Goal: Communication & Community: Ask a question

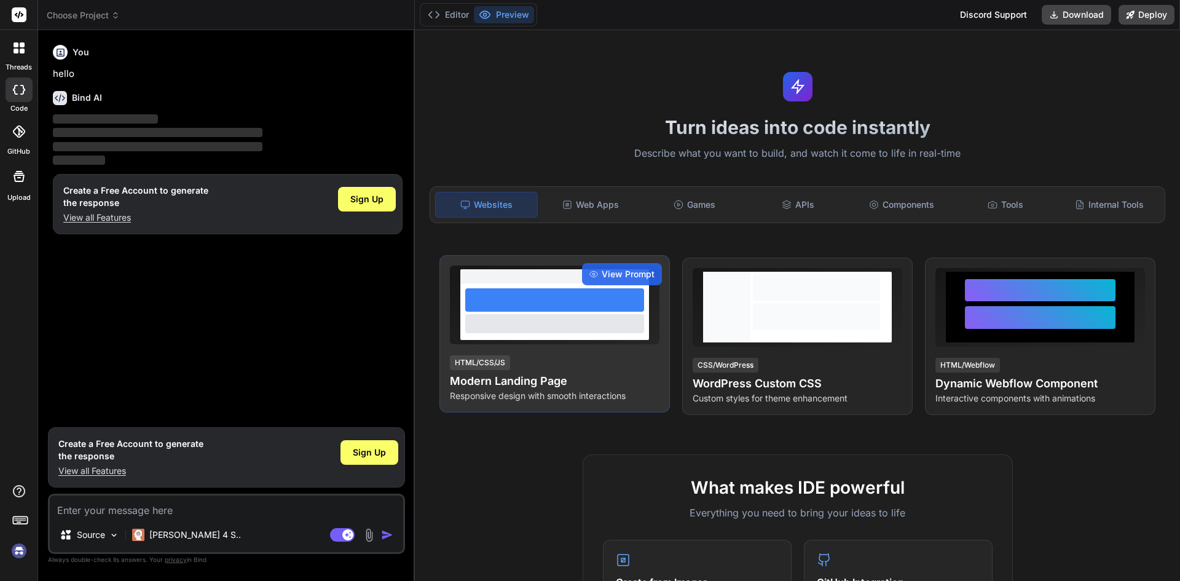
type textarea "x"
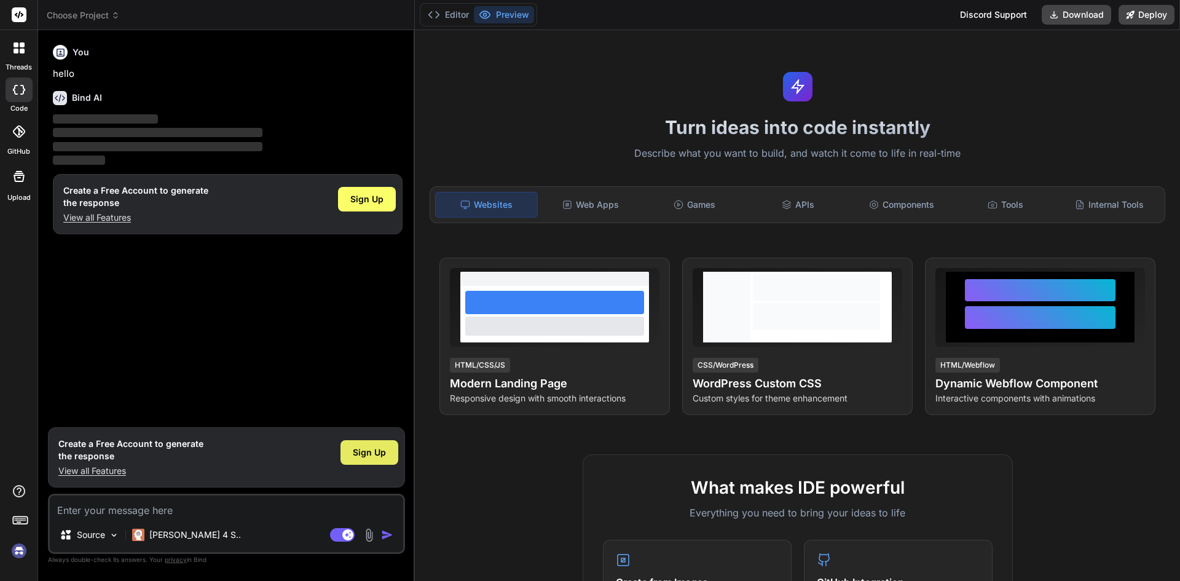
click at [385, 456] on span "Sign Up" at bounding box center [369, 452] width 33 height 12
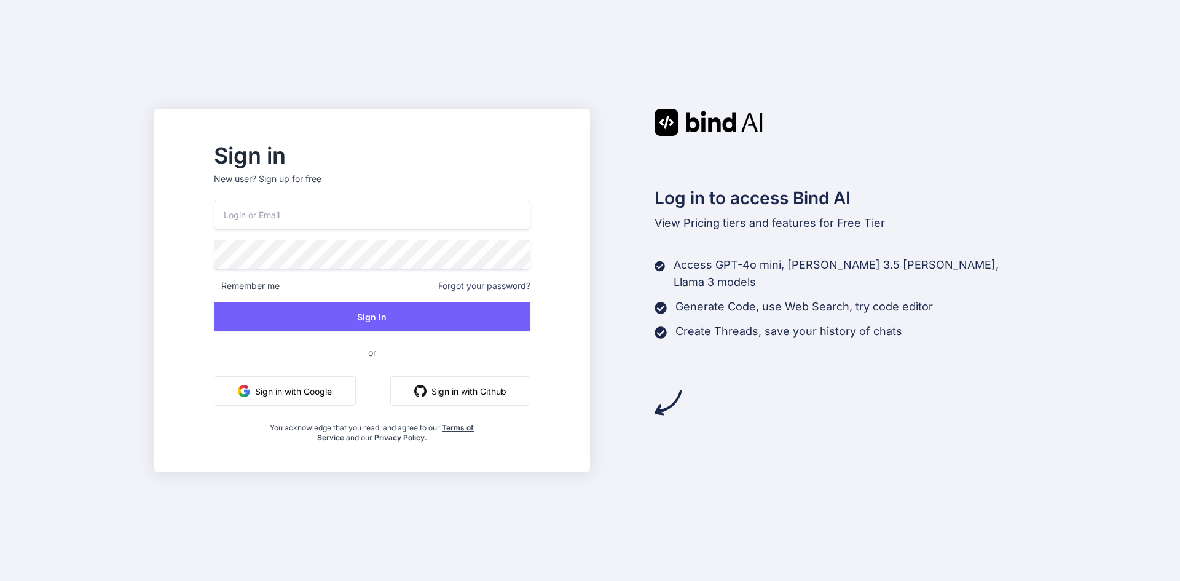
click at [833, 369] on div "Log in to access Bind AI View Pricing tiers and features for Free Tier Access G…" at bounding box center [808, 262] width 436 height 307
click at [282, 398] on button "Sign in with Google" at bounding box center [285, 391] width 142 height 30
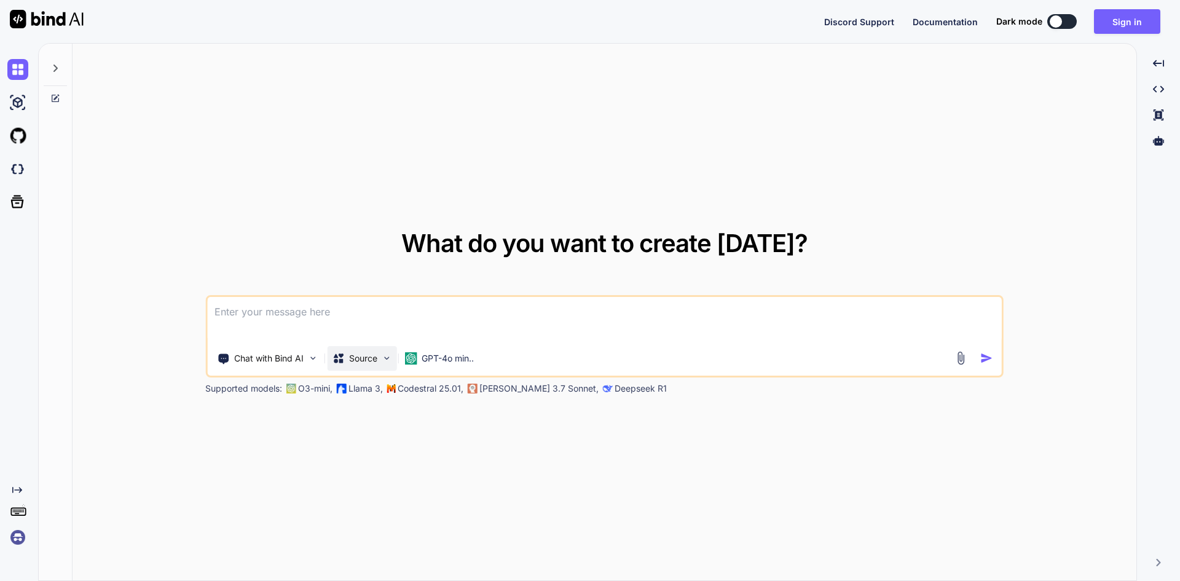
click at [392, 359] on img at bounding box center [386, 358] width 10 height 10
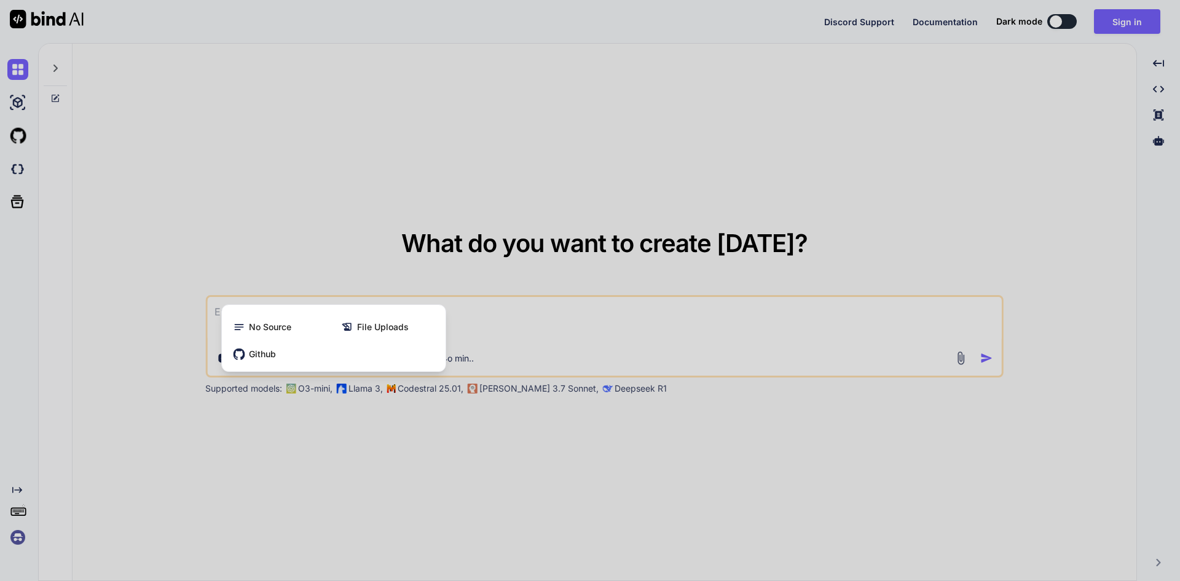
click at [330, 260] on div at bounding box center [590, 290] width 1180 height 581
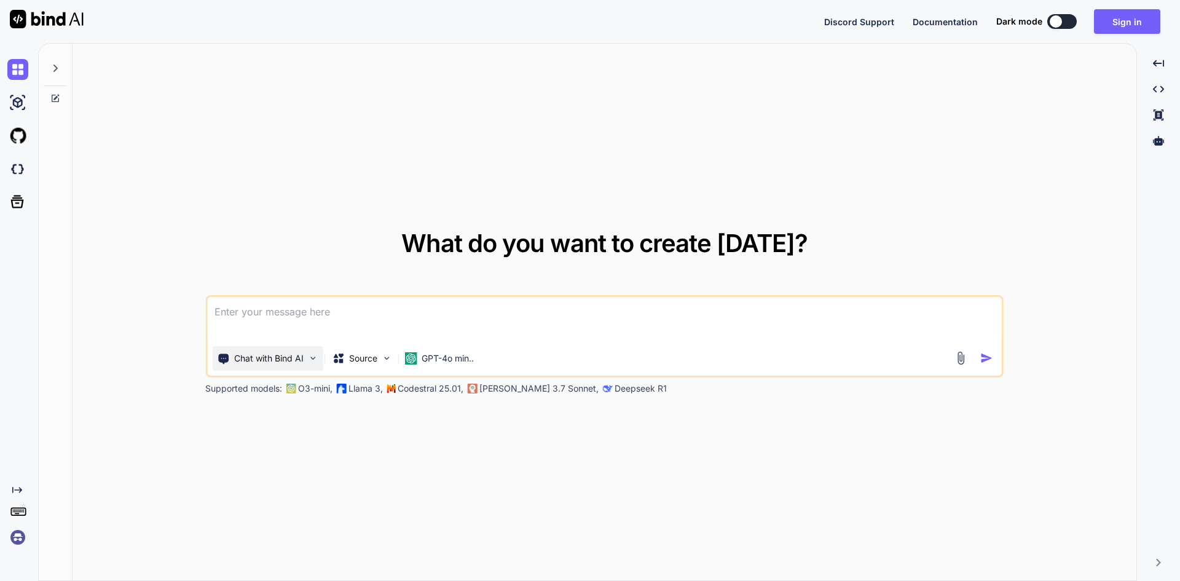
click at [307, 358] on img at bounding box center [312, 358] width 10 height 10
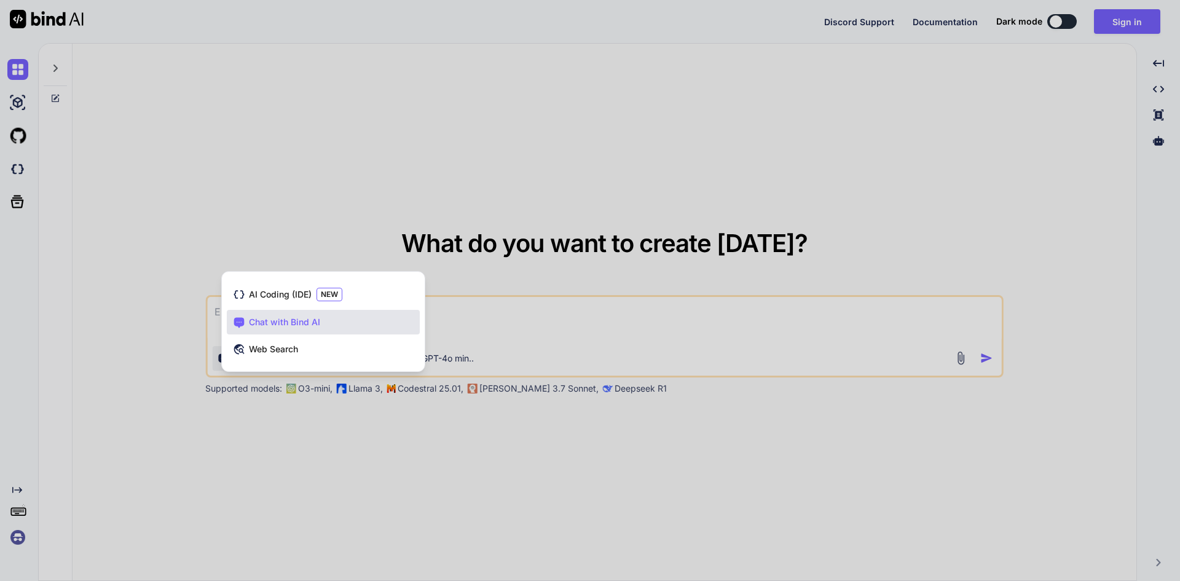
click at [306, 231] on div at bounding box center [590, 290] width 1180 height 581
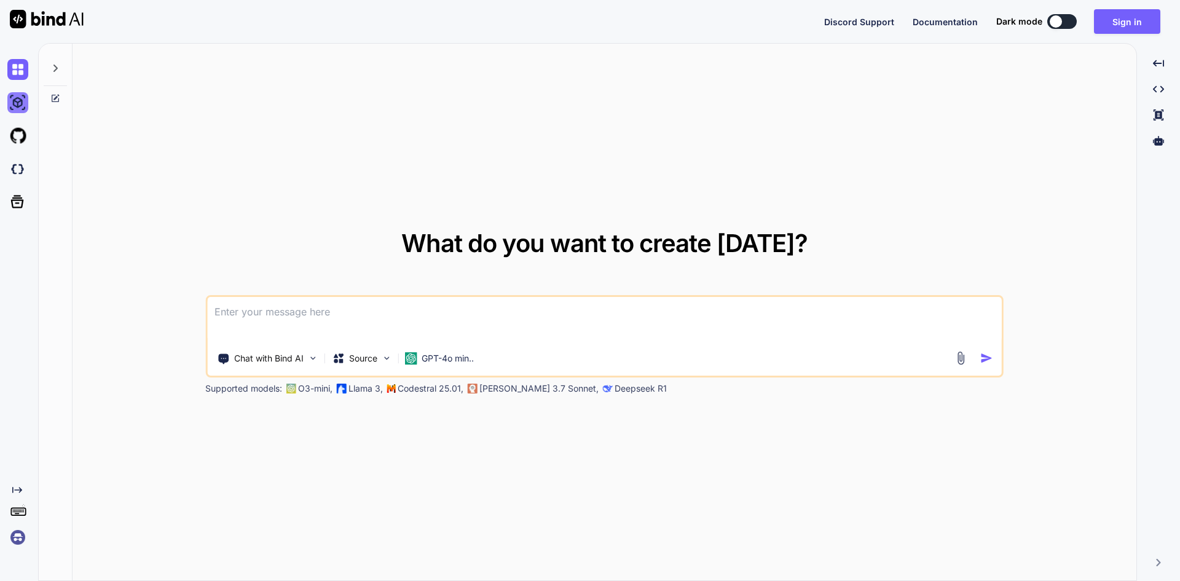
click at [21, 97] on img at bounding box center [17, 102] width 21 height 21
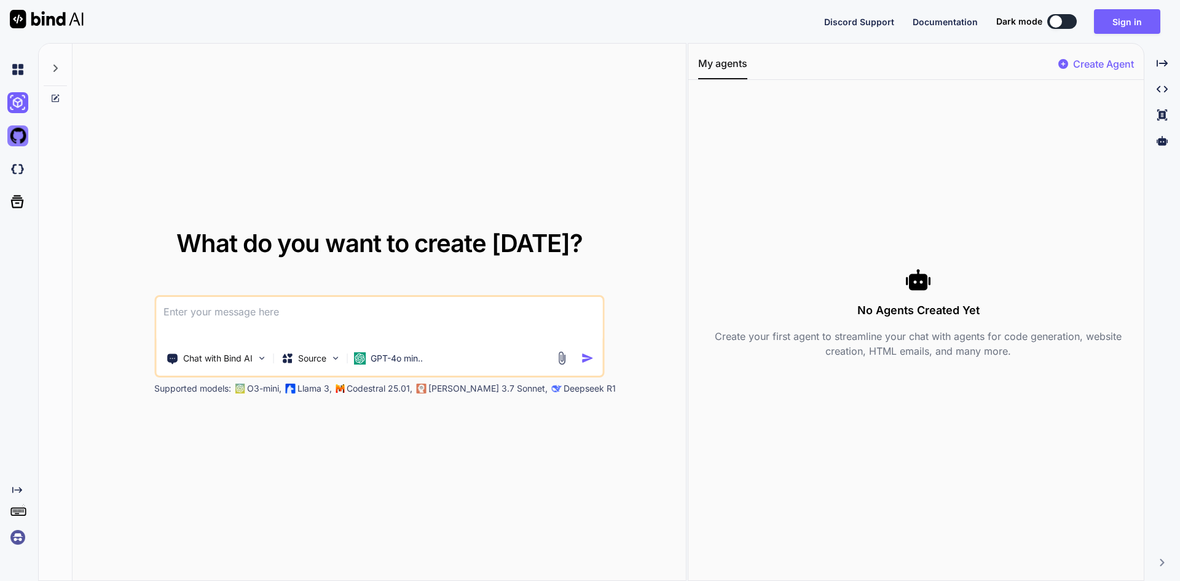
click at [19, 145] on img at bounding box center [17, 135] width 21 height 21
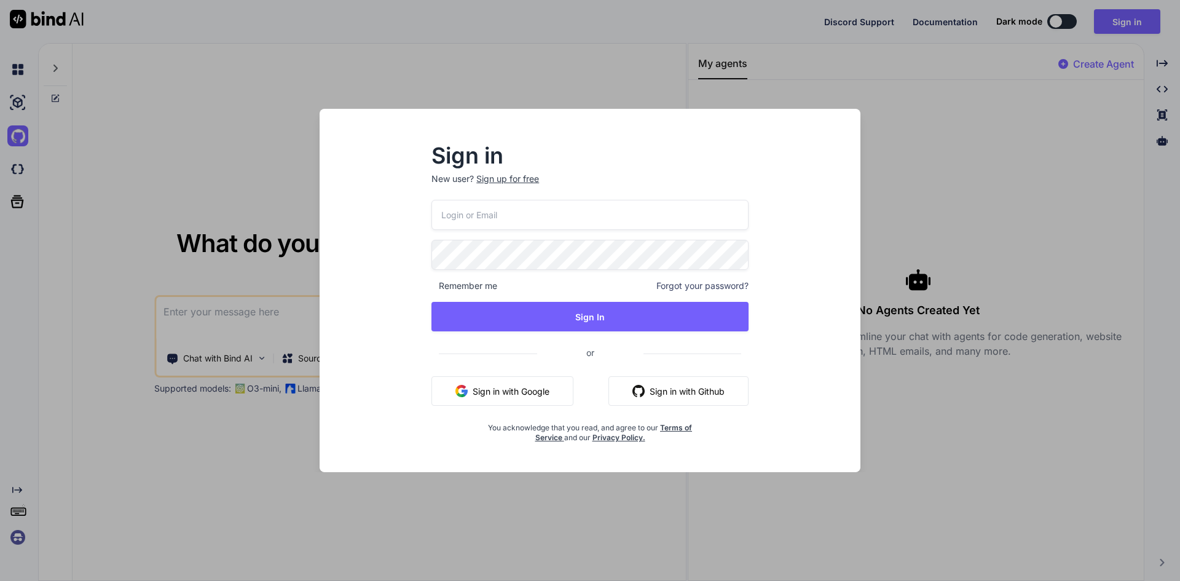
click at [244, 179] on div "Sign in New user? Sign up for free Remember me Forgot your password? Sign In or…" at bounding box center [590, 290] width 1180 height 581
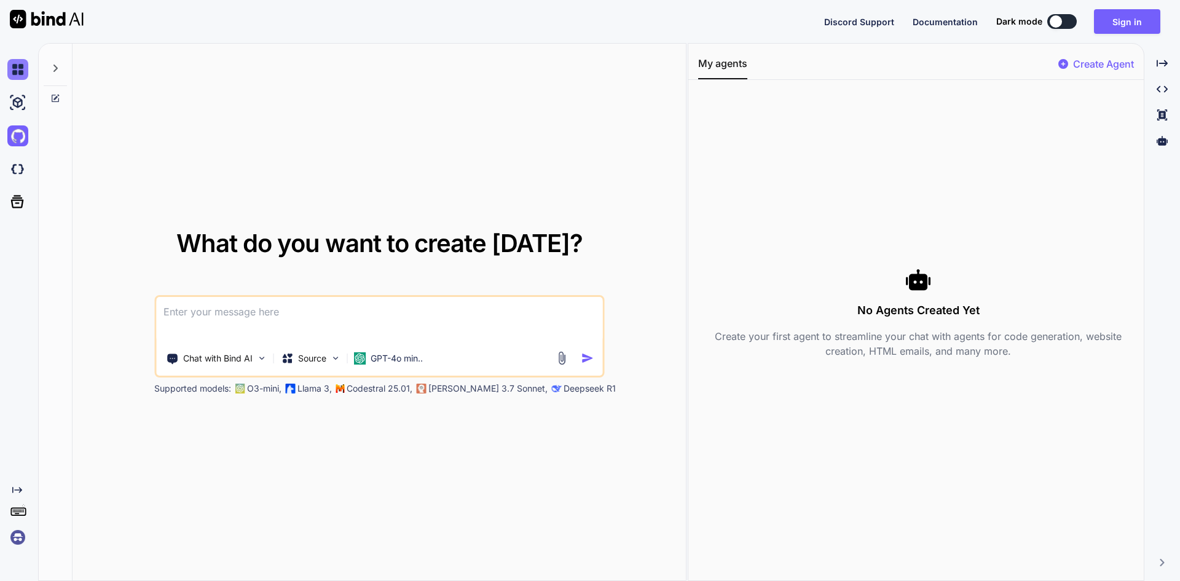
click at [11, 63] on img at bounding box center [17, 69] width 21 height 21
click at [23, 74] on img at bounding box center [17, 69] width 21 height 21
click at [199, 352] on p "Chat with Bind AI" at bounding box center [217, 358] width 69 height 12
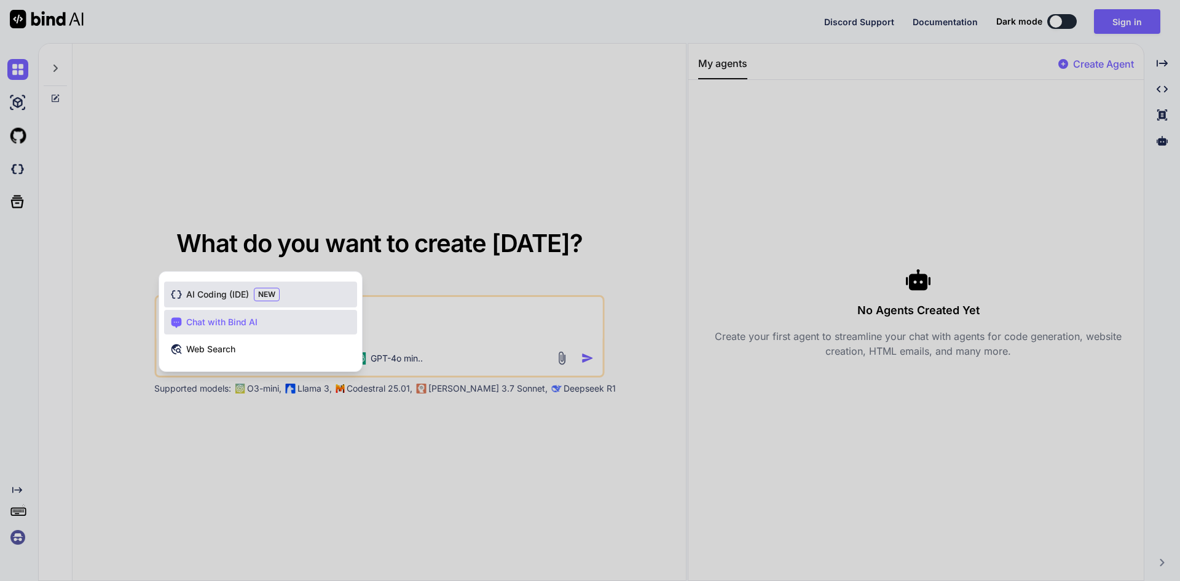
click at [224, 294] on span "AI Coding (IDE)" at bounding box center [217, 294] width 63 height 12
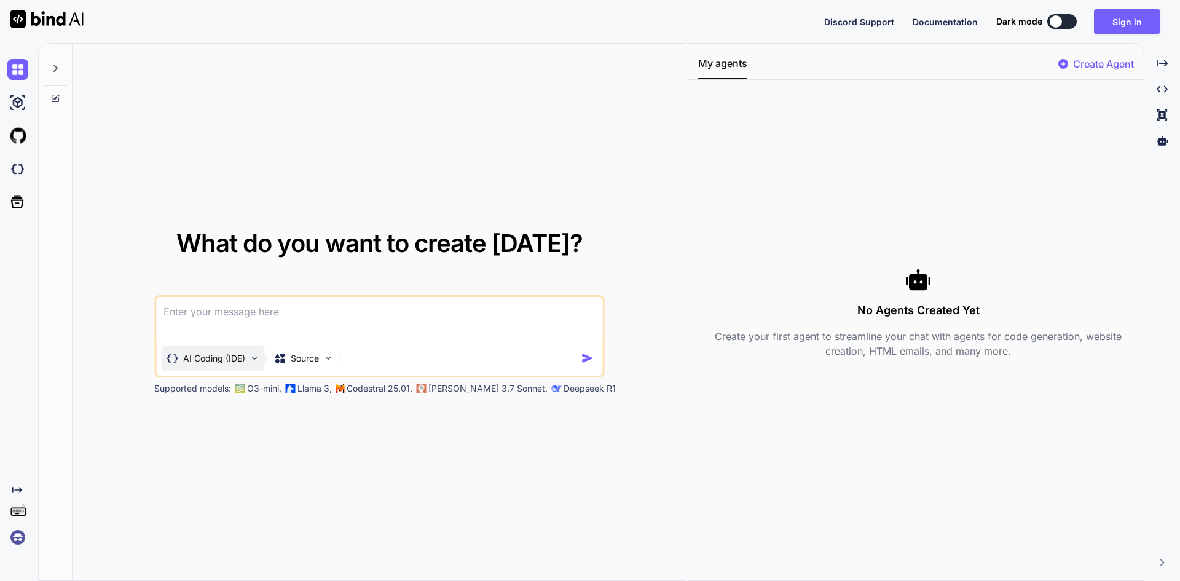
click at [234, 364] on p "AI Coding (IDE)" at bounding box center [214, 358] width 62 height 12
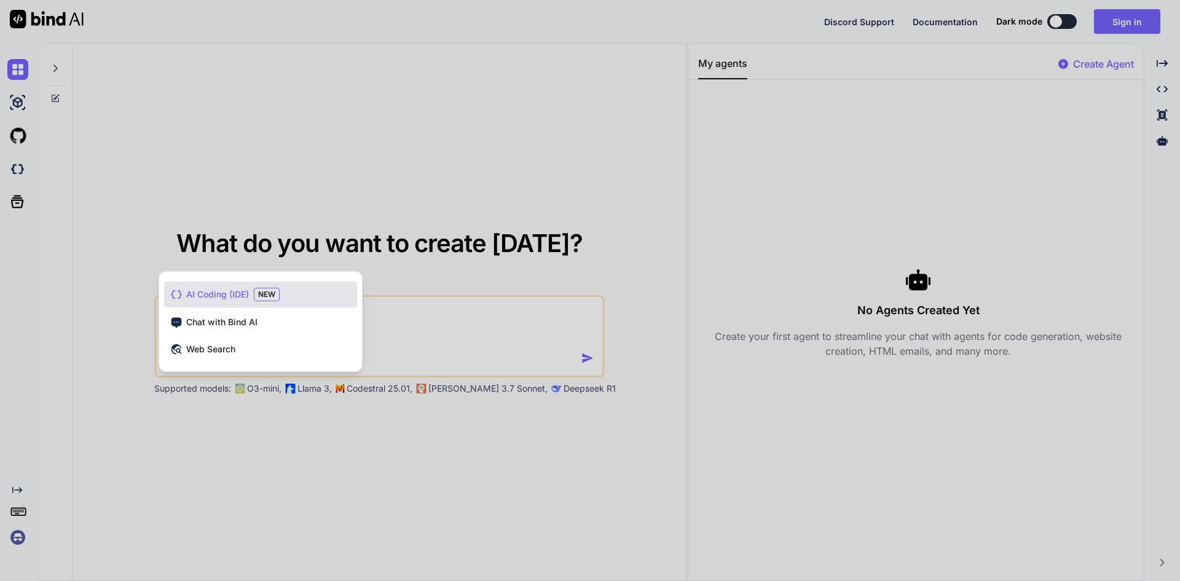
drag, startPoint x: 228, startPoint y: 321, endPoint x: 639, endPoint y: 233, distance: 420.6
click at [229, 320] on span "Chat with Bind AI" at bounding box center [221, 322] width 71 height 12
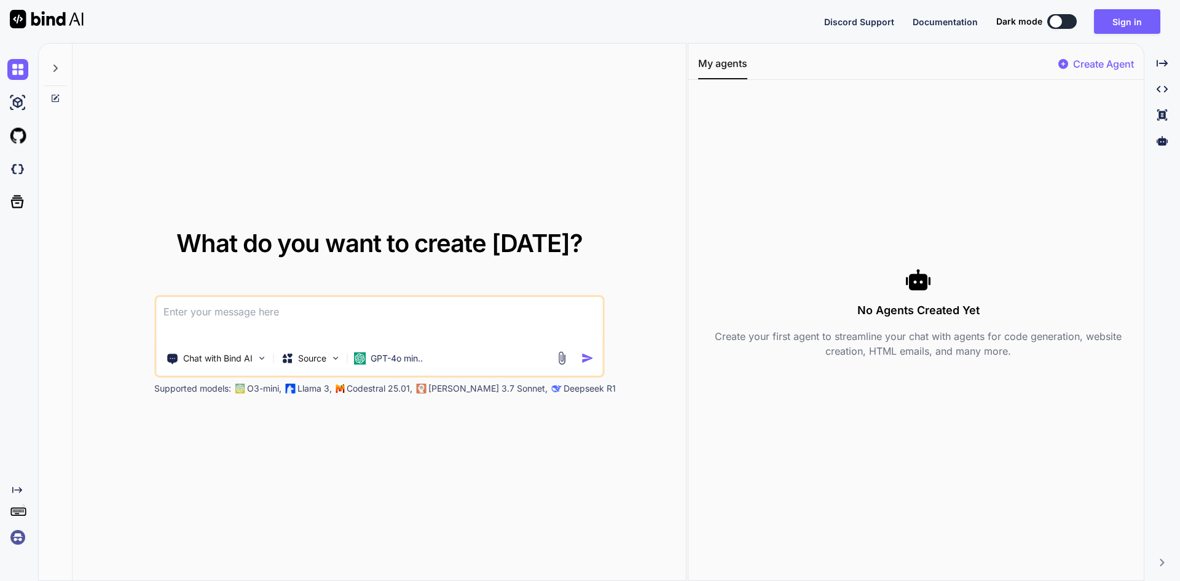
click at [7, 539] on div "Created with Pixso." at bounding box center [16, 516] width 33 height 63
click at [42, 19] on img at bounding box center [47, 19] width 74 height 18
click at [58, 16] on img at bounding box center [47, 19] width 74 height 18
